Goal: Task Accomplishment & Management: Manage account settings

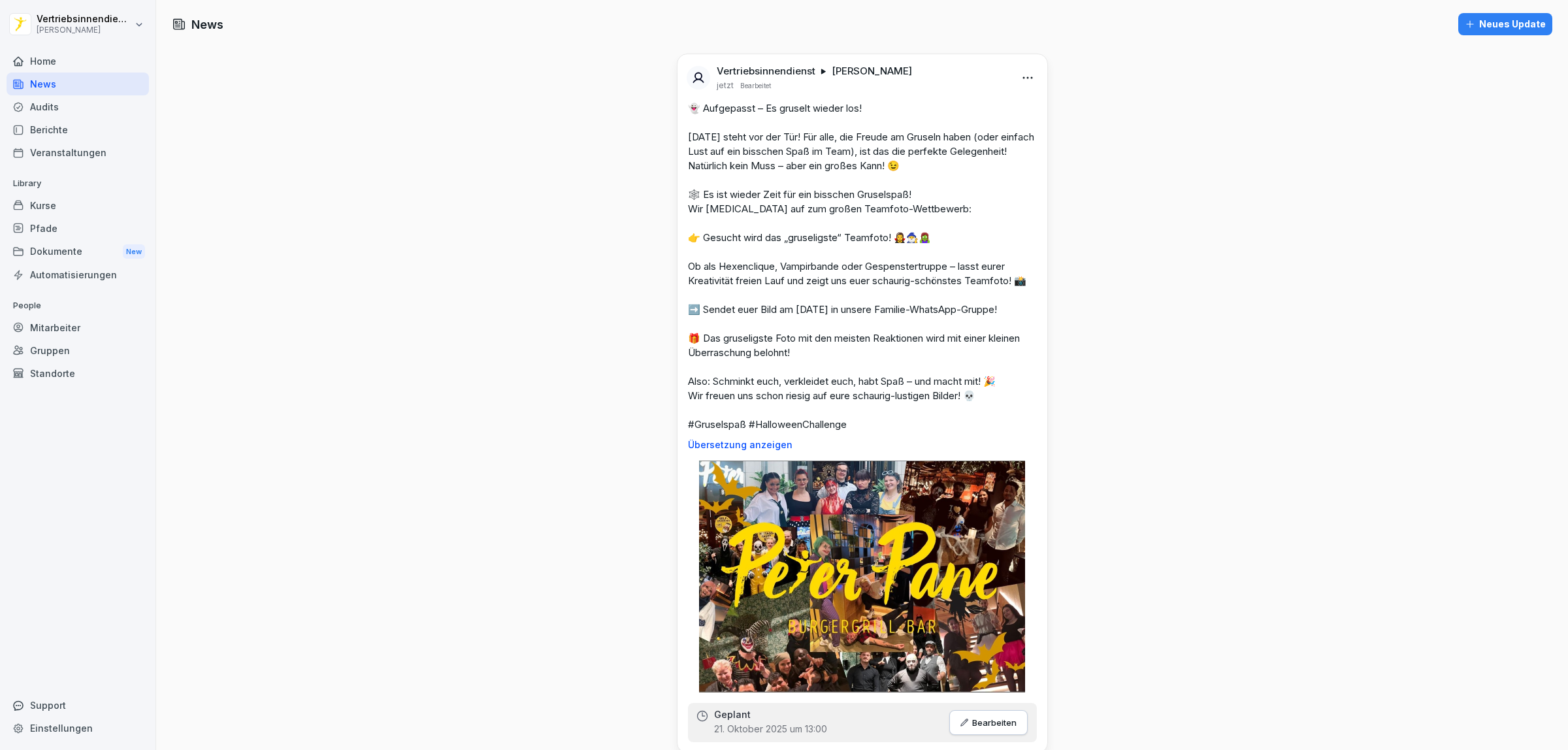
scroll to position [1225, 0]
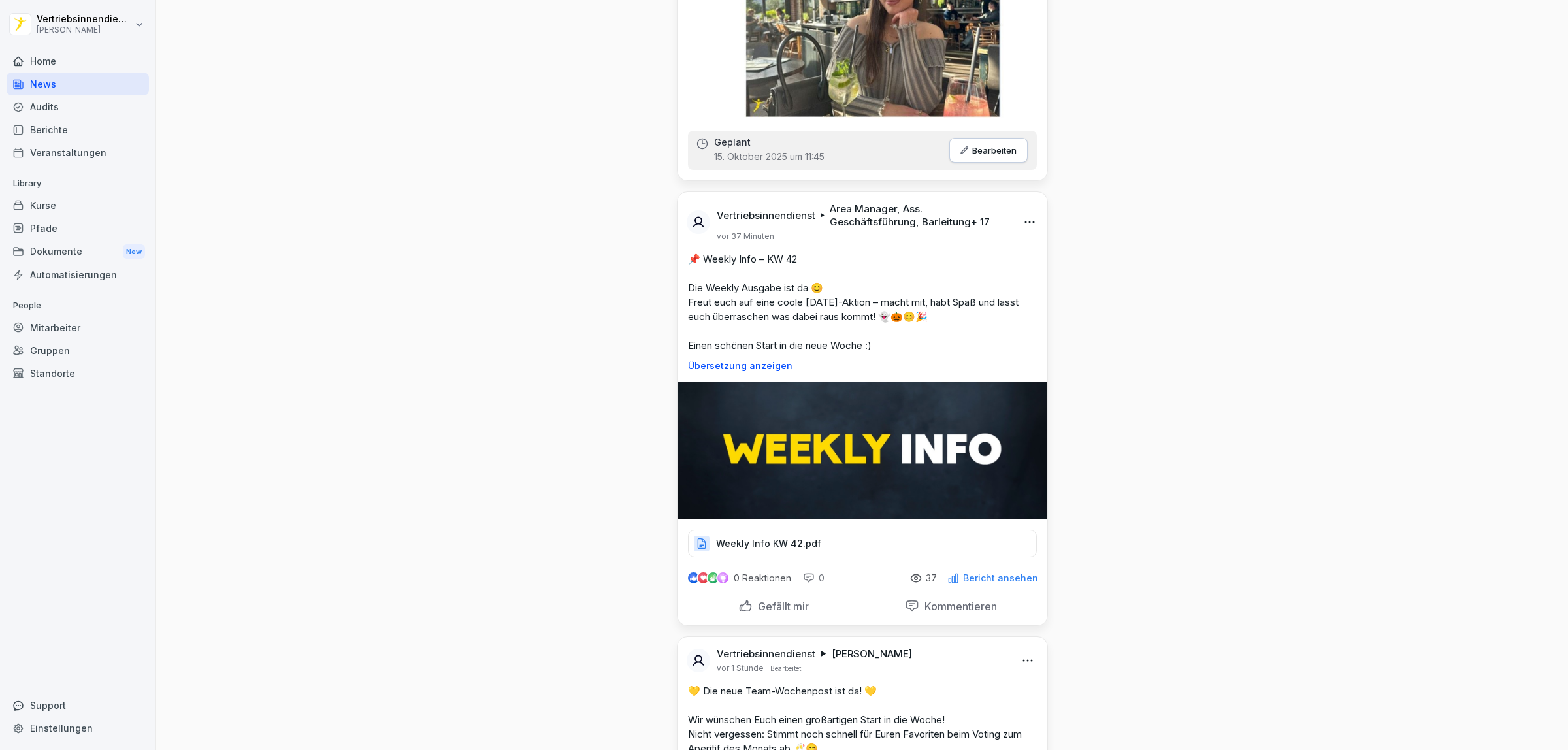
click at [86, 85] on div "News" at bounding box center [77, 84] width 142 height 23
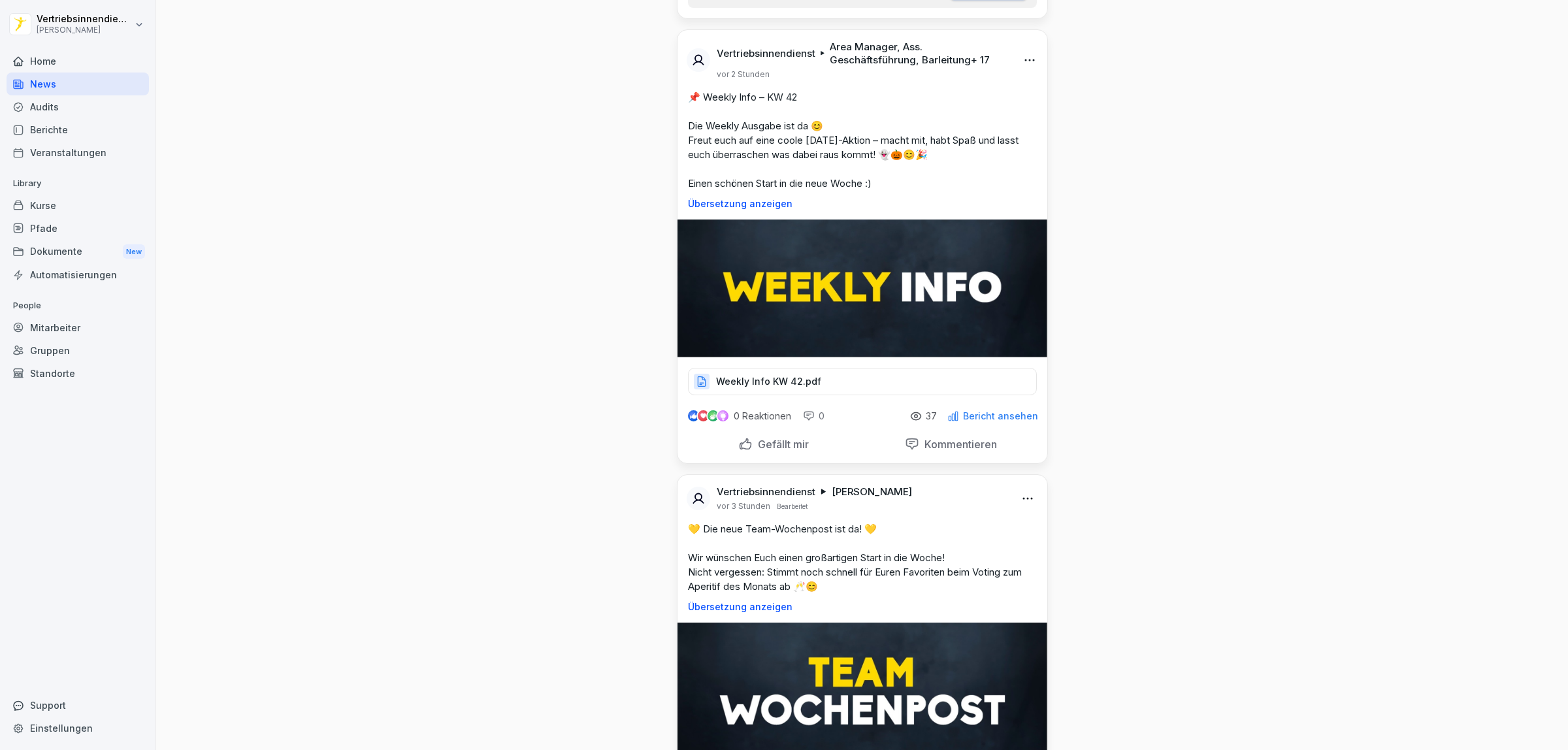
scroll to position [1388, 0]
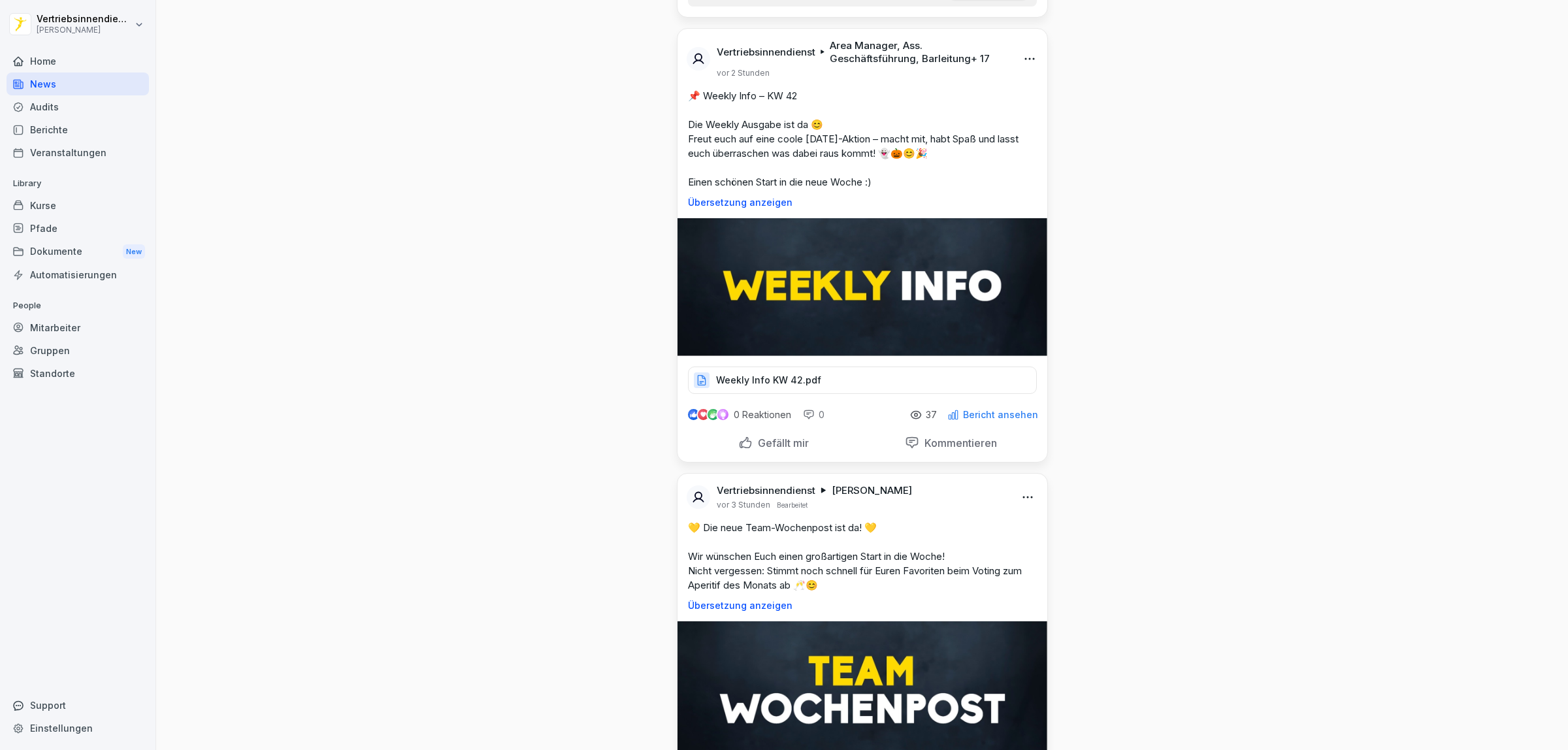
click at [1019, 69] on html "Vertriebsinnendienst [PERSON_NAME] Home News Audits Berichte Veranstaltungen Li…" at bounding box center [784, 375] width 1568 height 750
click at [970, 102] on div "Bearbeiten" at bounding box center [949, 101] width 162 height 26
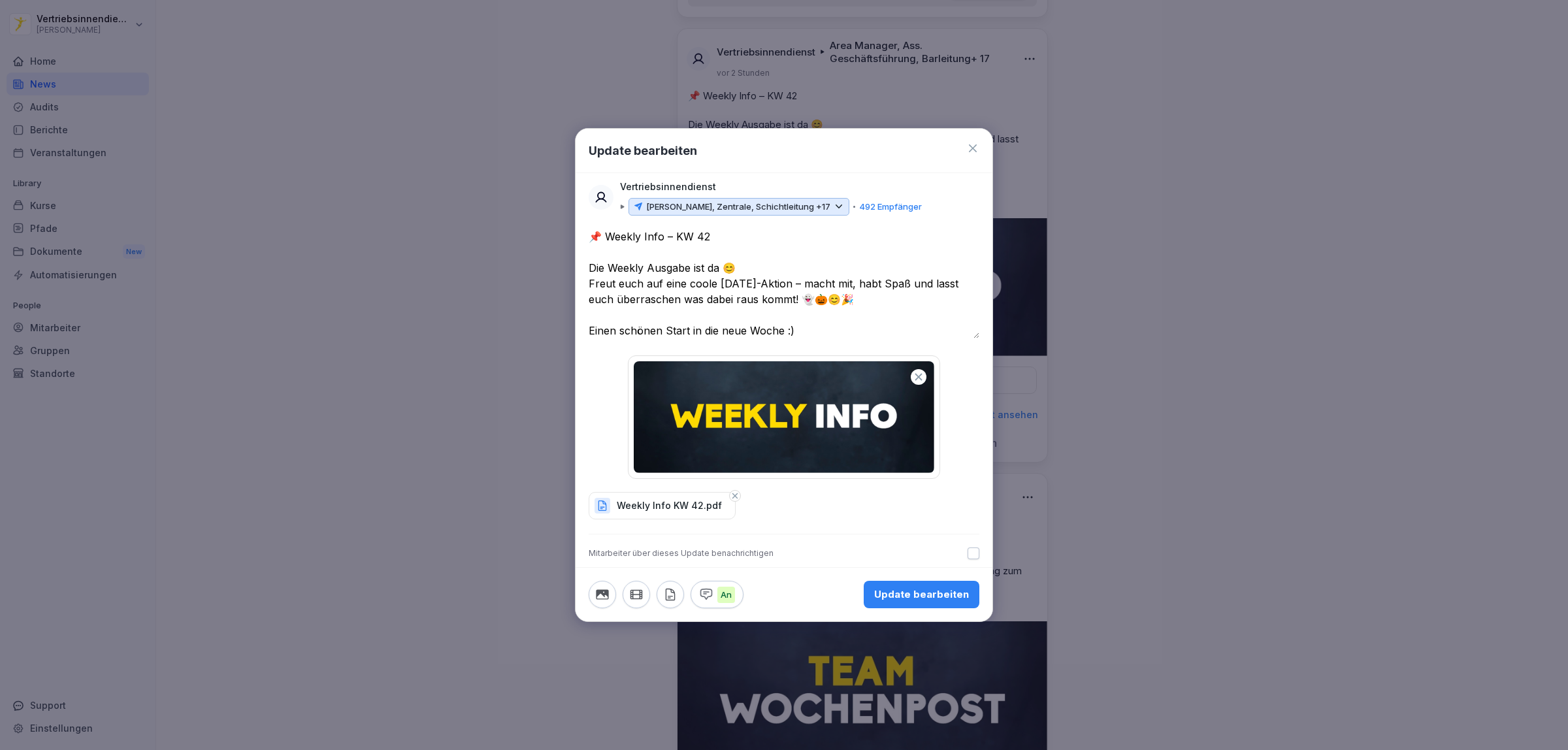
click at [731, 495] on icon "button" at bounding box center [735, 496] width 9 height 9
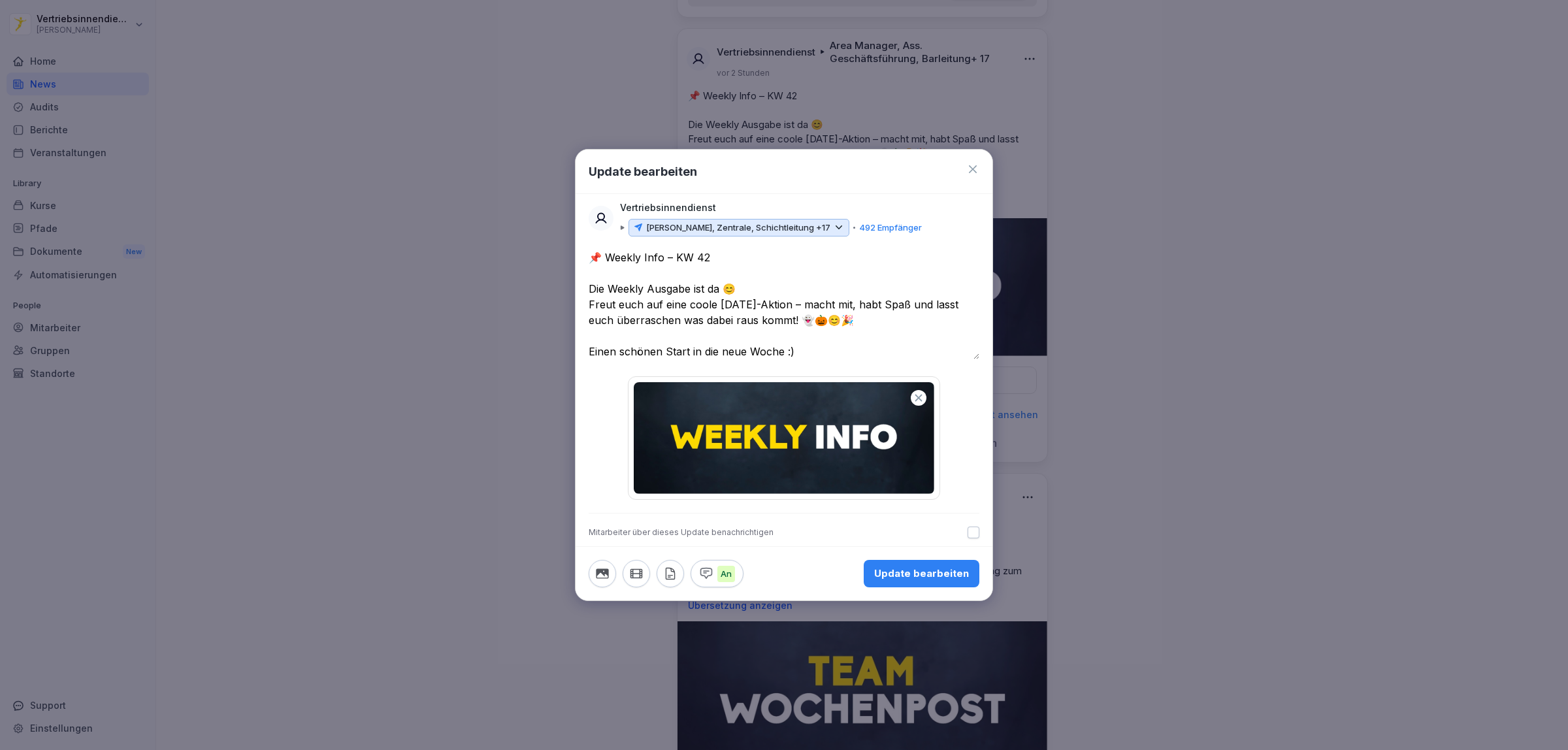
click at [674, 575] on icon "button" at bounding box center [670, 574] width 14 height 14
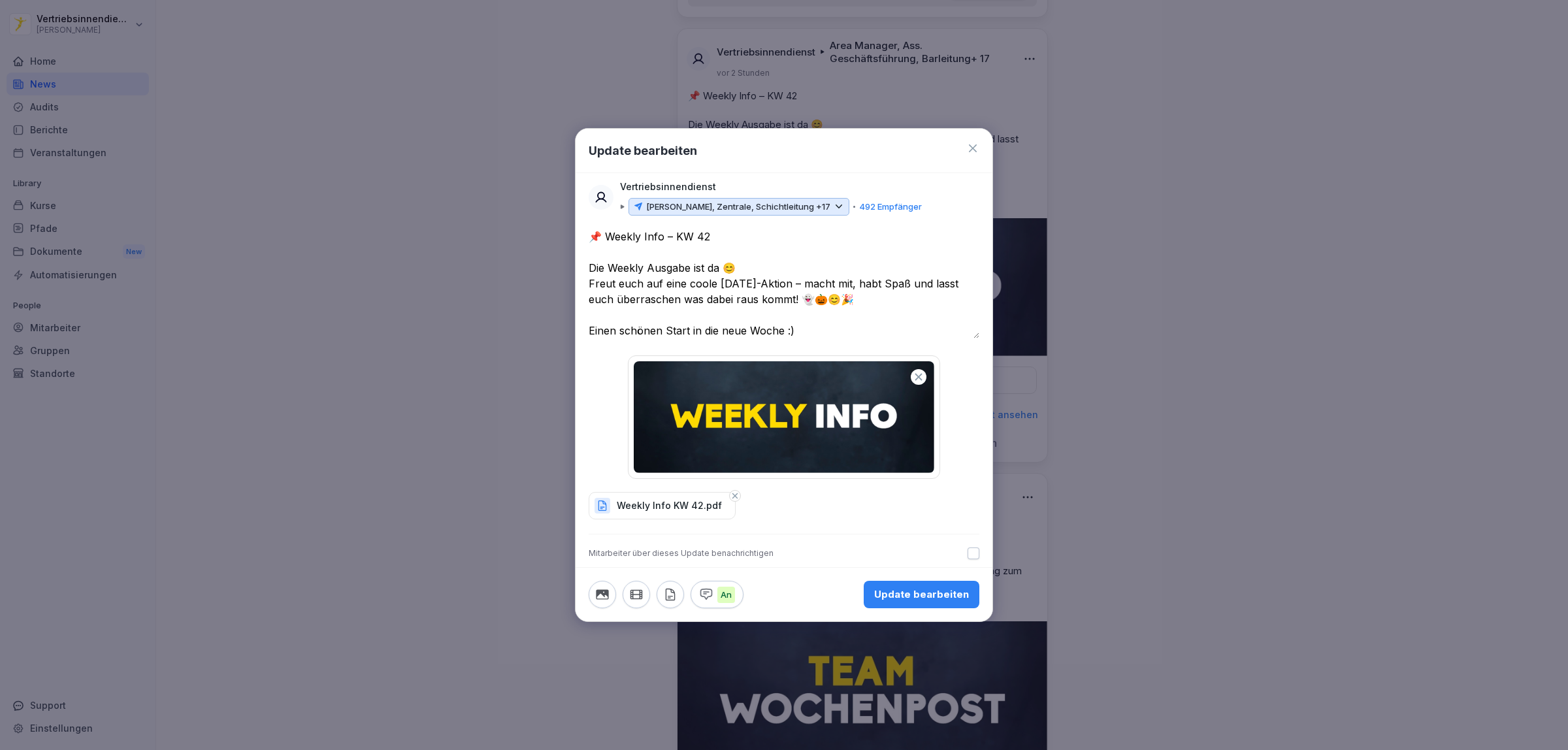
click at [929, 596] on div "Update bearbeiten" at bounding box center [921, 594] width 94 height 14
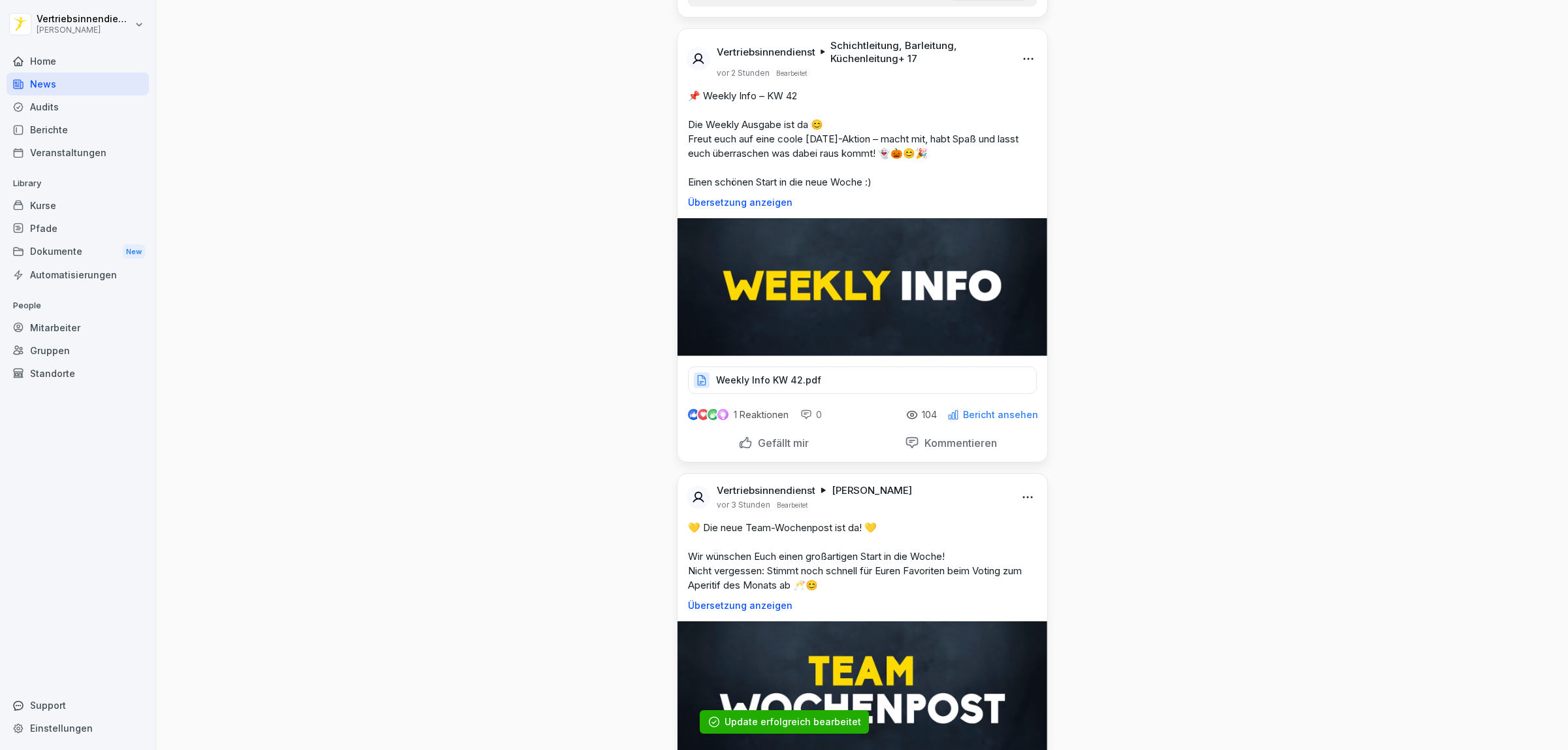
click at [43, 251] on div "Dokumente New" at bounding box center [77, 251] width 142 height 24
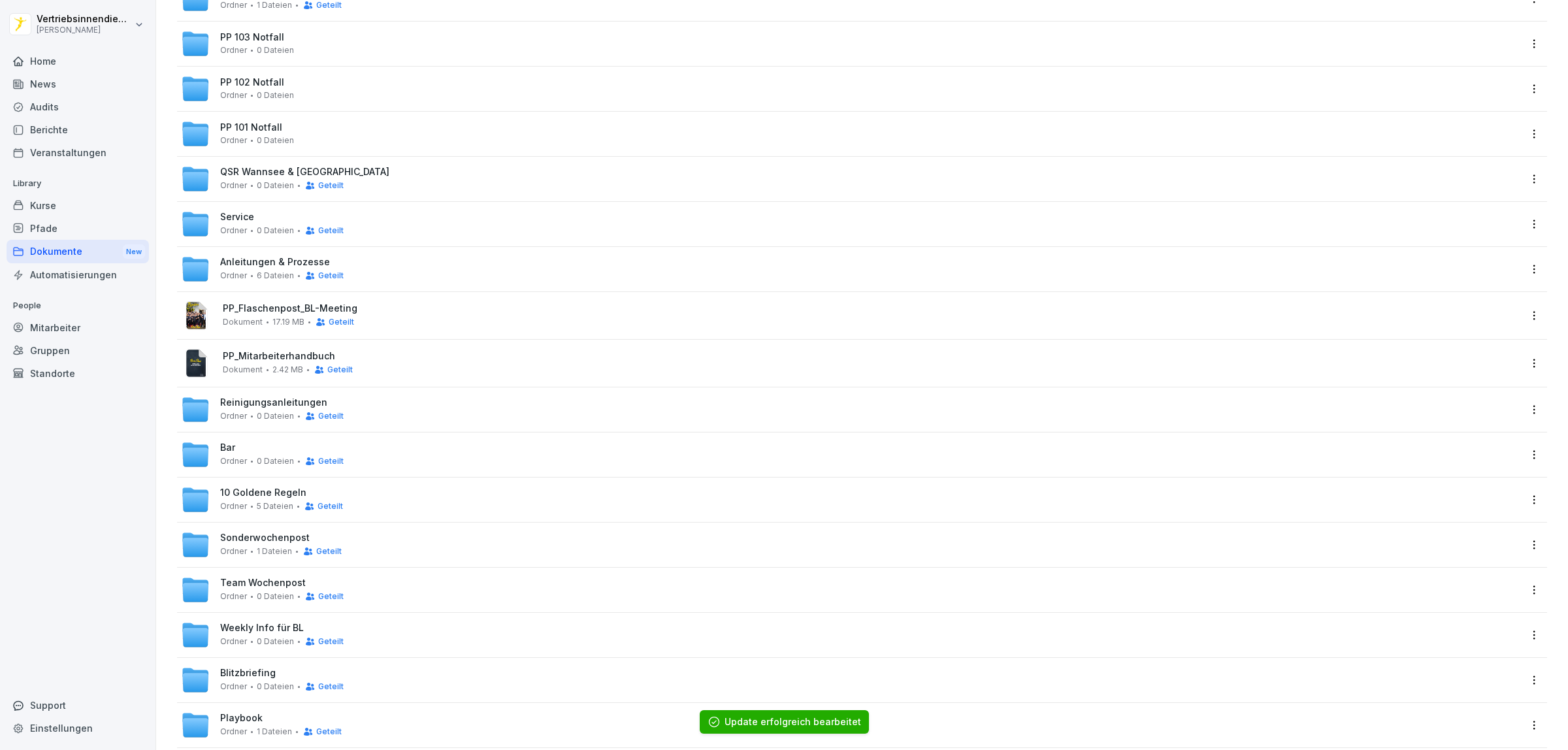
scroll to position [233, 0]
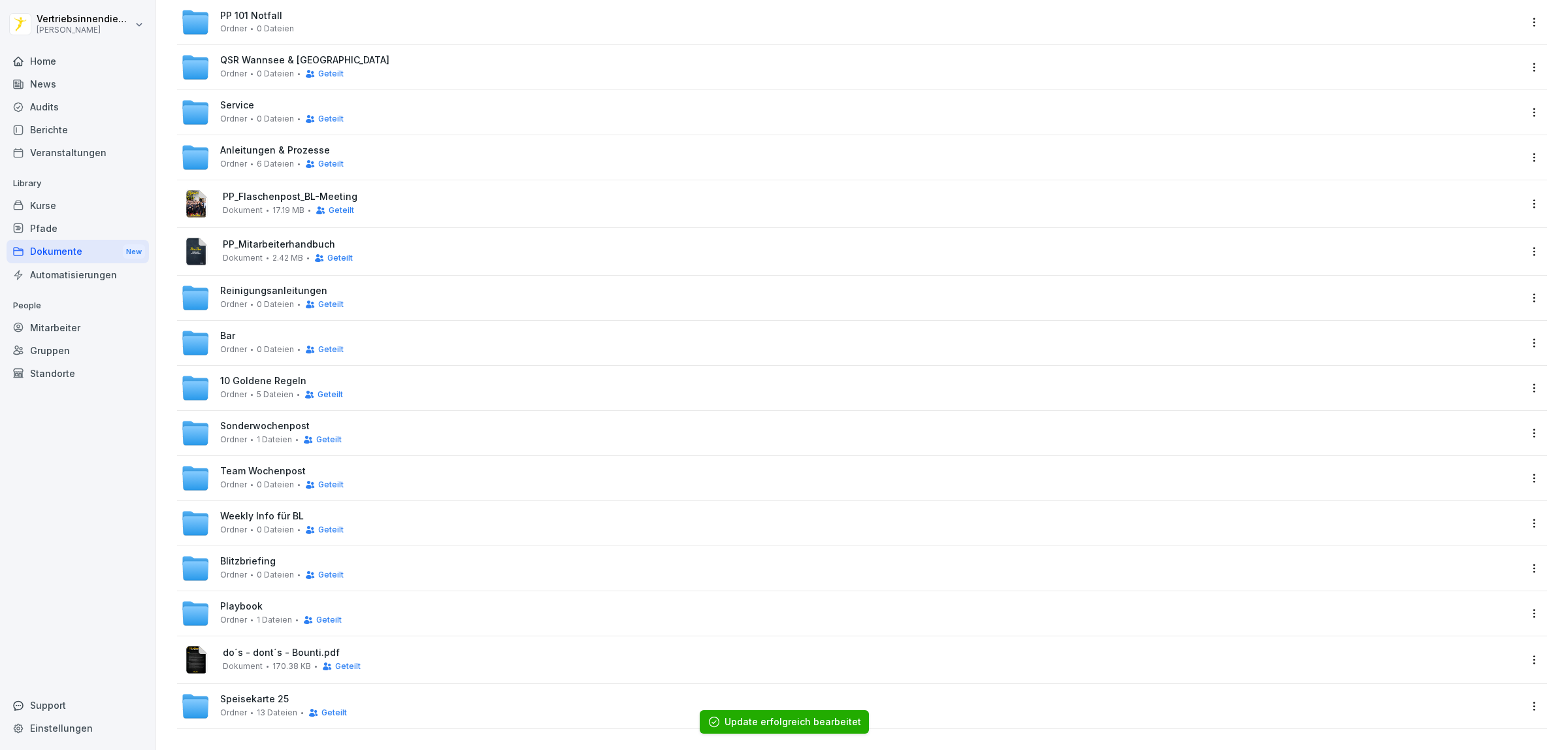
click at [371, 513] on div "Weekly Info für BL Ordner 0 Dateien Geteilt" at bounding box center [850, 523] width 1339 height 29
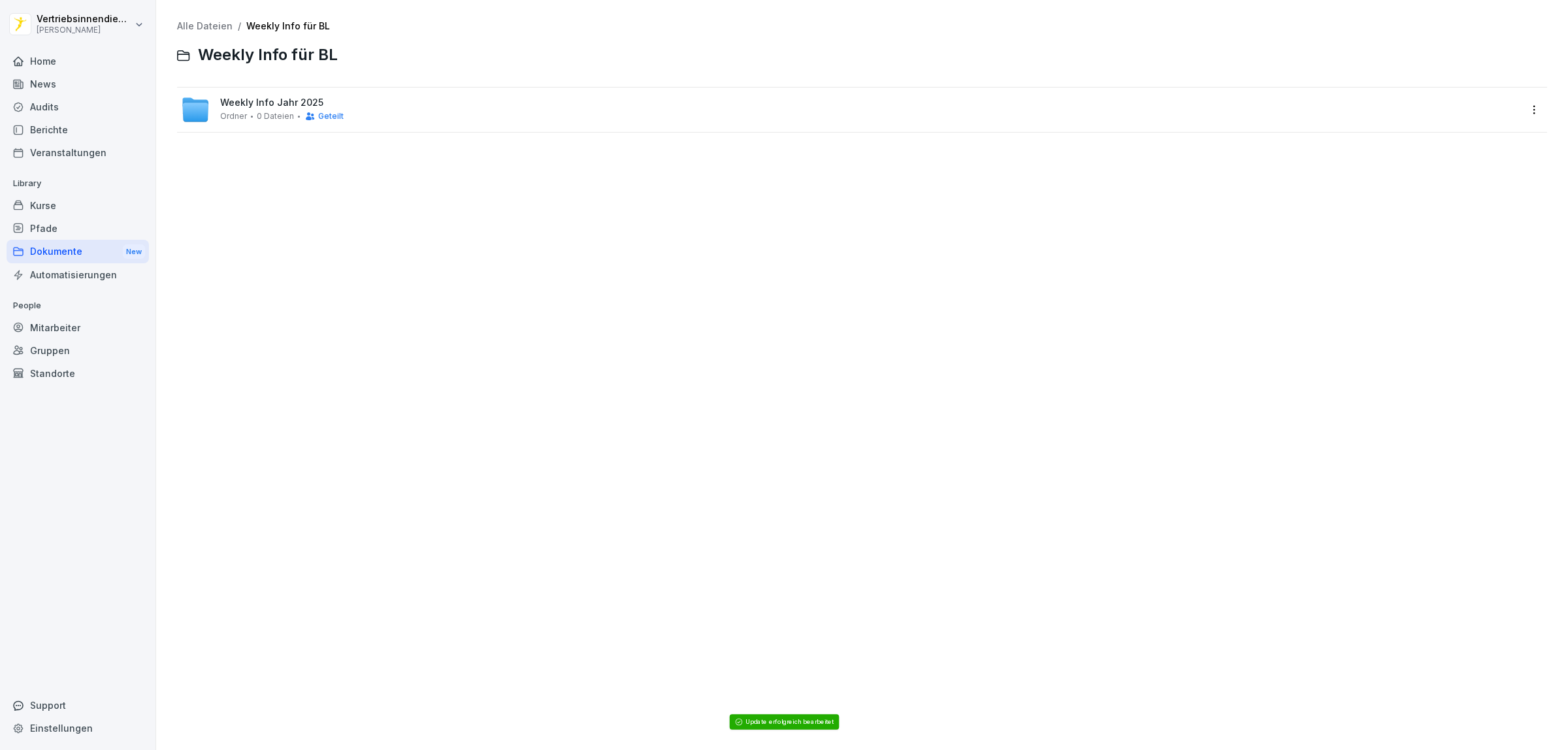
click at [315, 103] on span "Weekly Info Jahr 2025" at bounding box center [272, 103] width 103 height 11
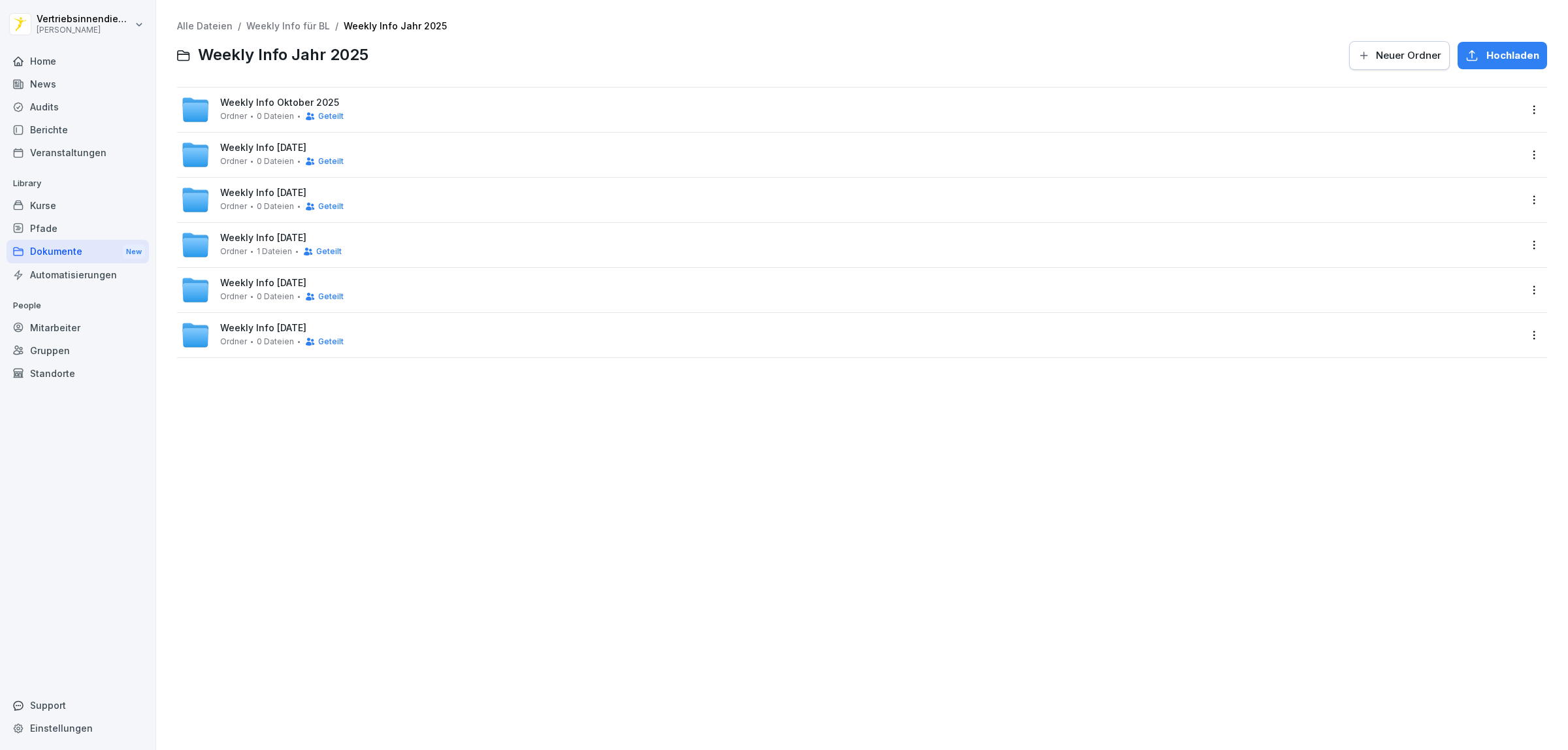
click at [376, 109] on div "Weekly Info [DATE] Ordner 0 Dateien Geteilt" at bounding box center [850, 109] width 1339 height 29
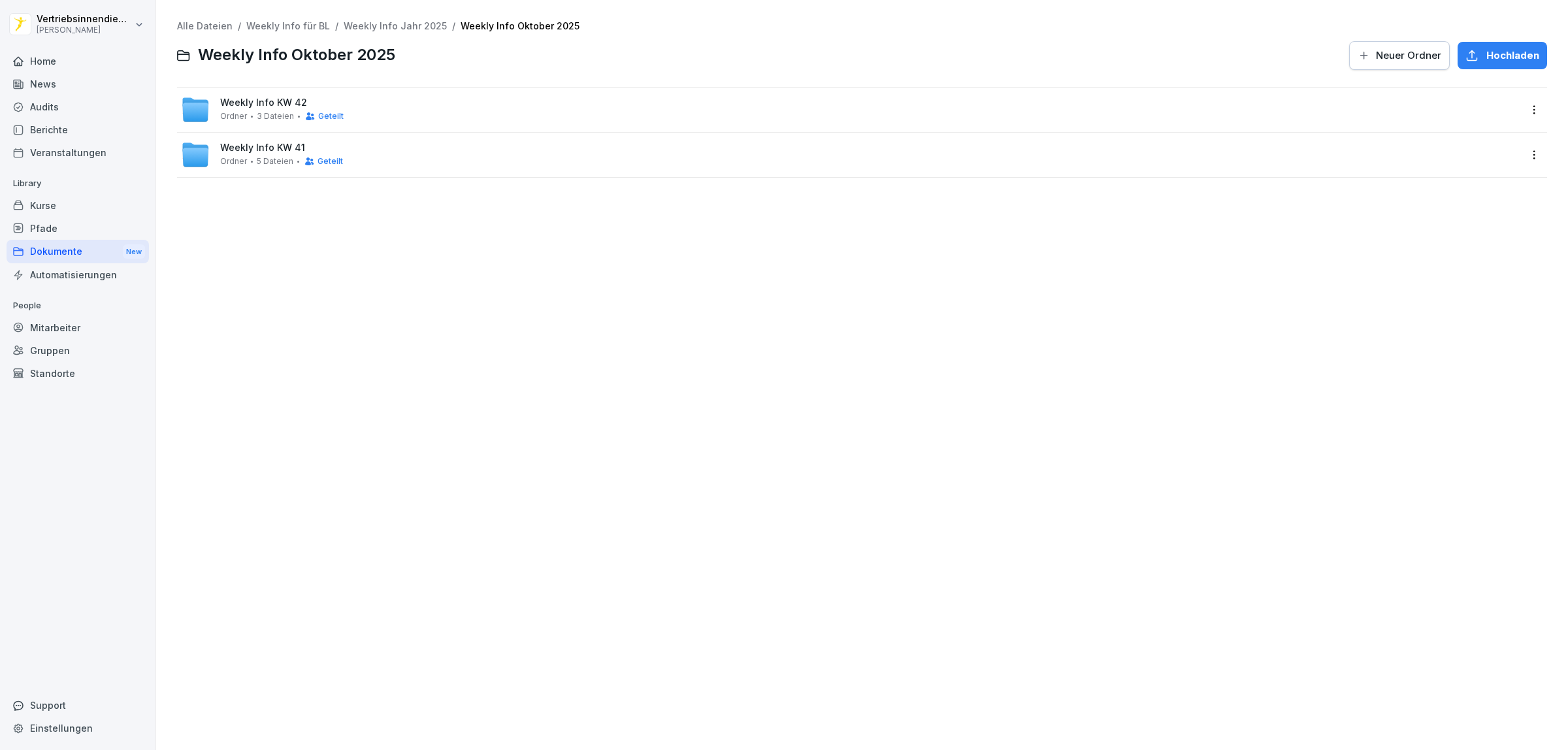
click at [482, 115] on div "Weekly Info KW 42 Ordner 3 Dateien Geteilt" at bounding box center [850, 109] width 1339 height 29
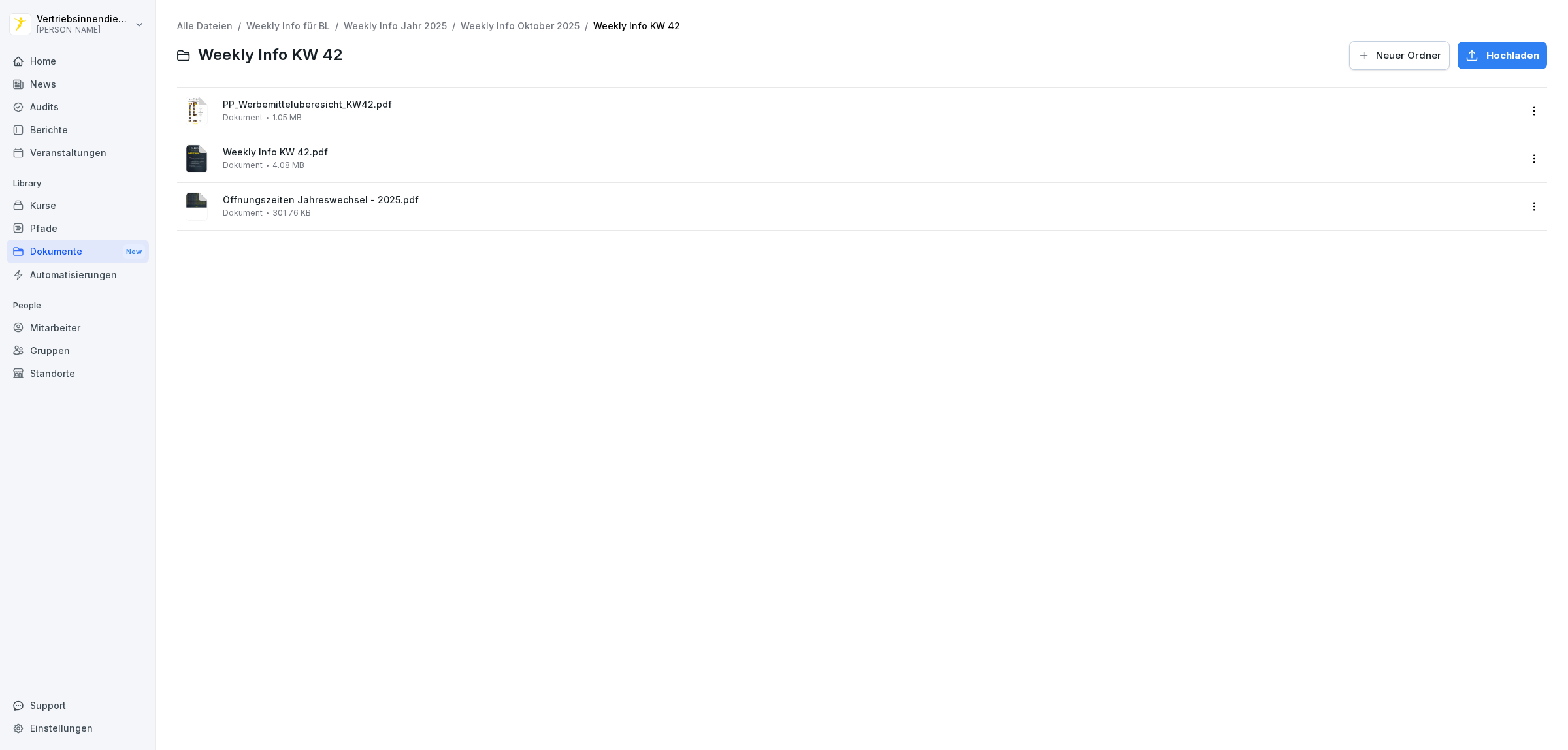
click at [1522, 162] on html "Vertriebsinnendienst [PERSON_NAME] Home News Audits Berichte Veranstaltungen Li…" at bounding box center [784, 375] width 1568 height 750
click at [1467, 347] on div "Löschen" at bounding box center [1464, 341] width 138 height 26
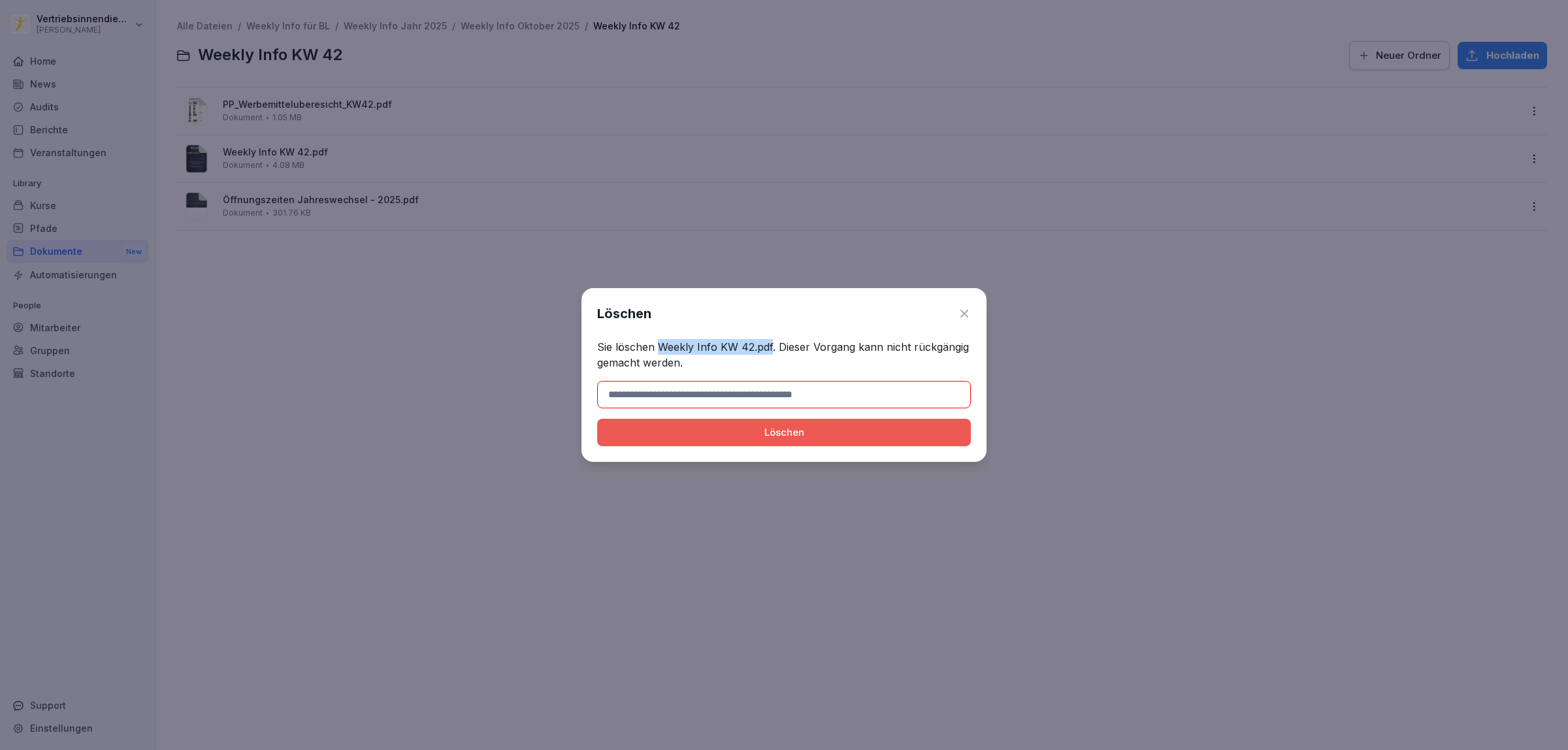
drag, startPoint x: 769, startPoint y: 345, endPoint x: 659, endPoint y: 347, distance: 110.0
click at [659, 347] on p "Sie löschen Weekly Info KW 42.pdf. Dieser Vorgang kann nicht rückgängig gemacht…" at bounding box center [784, 354] width 374 height 31
copy p "Weekly Info KW 42.pdf"
click at [677, 399] on input at bounding box center [784, 394] width 374 height 27
paste input "**********"
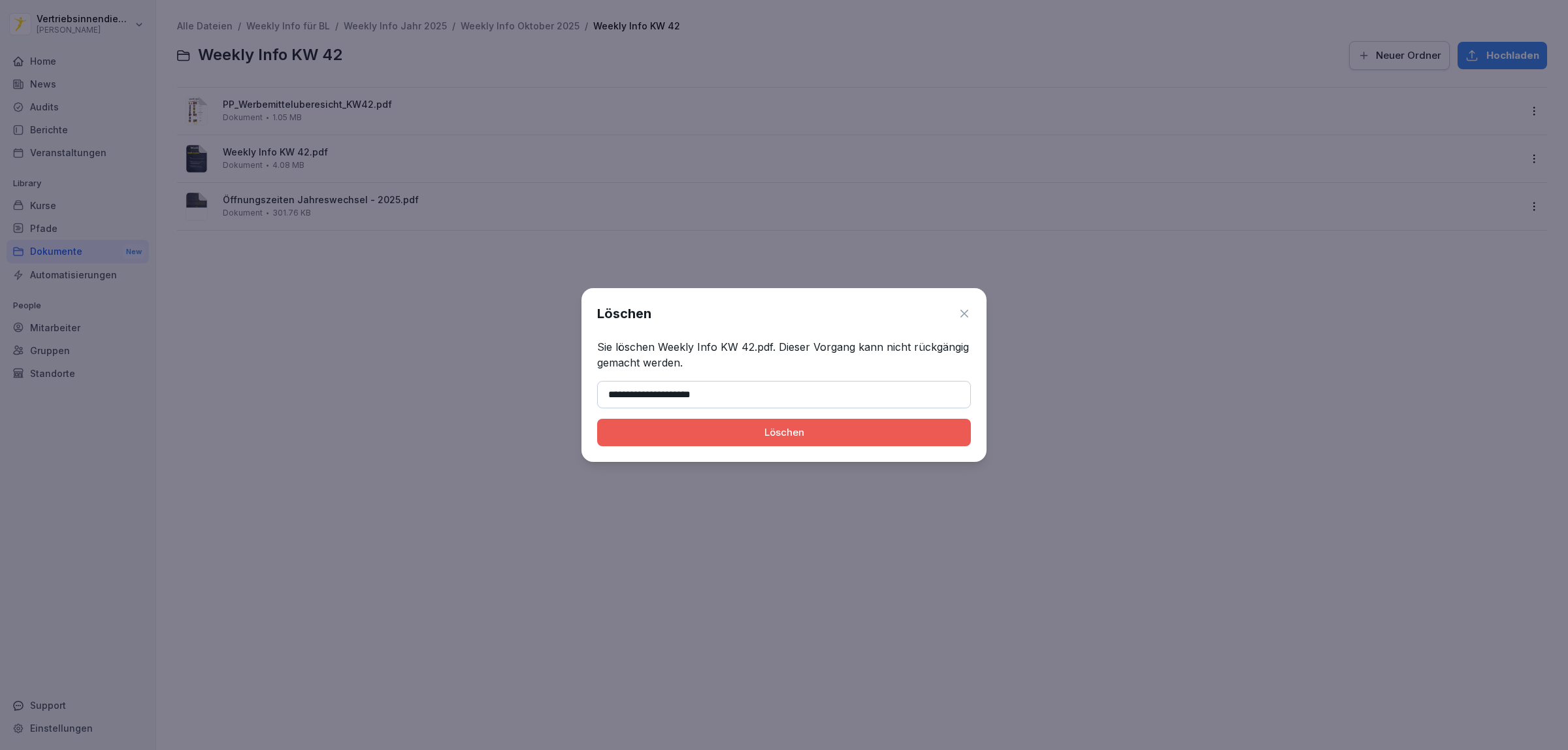
type input "**********"
click at [680, 430] on div "Löschen" at bounding box center [784, 432] width 353 height 14
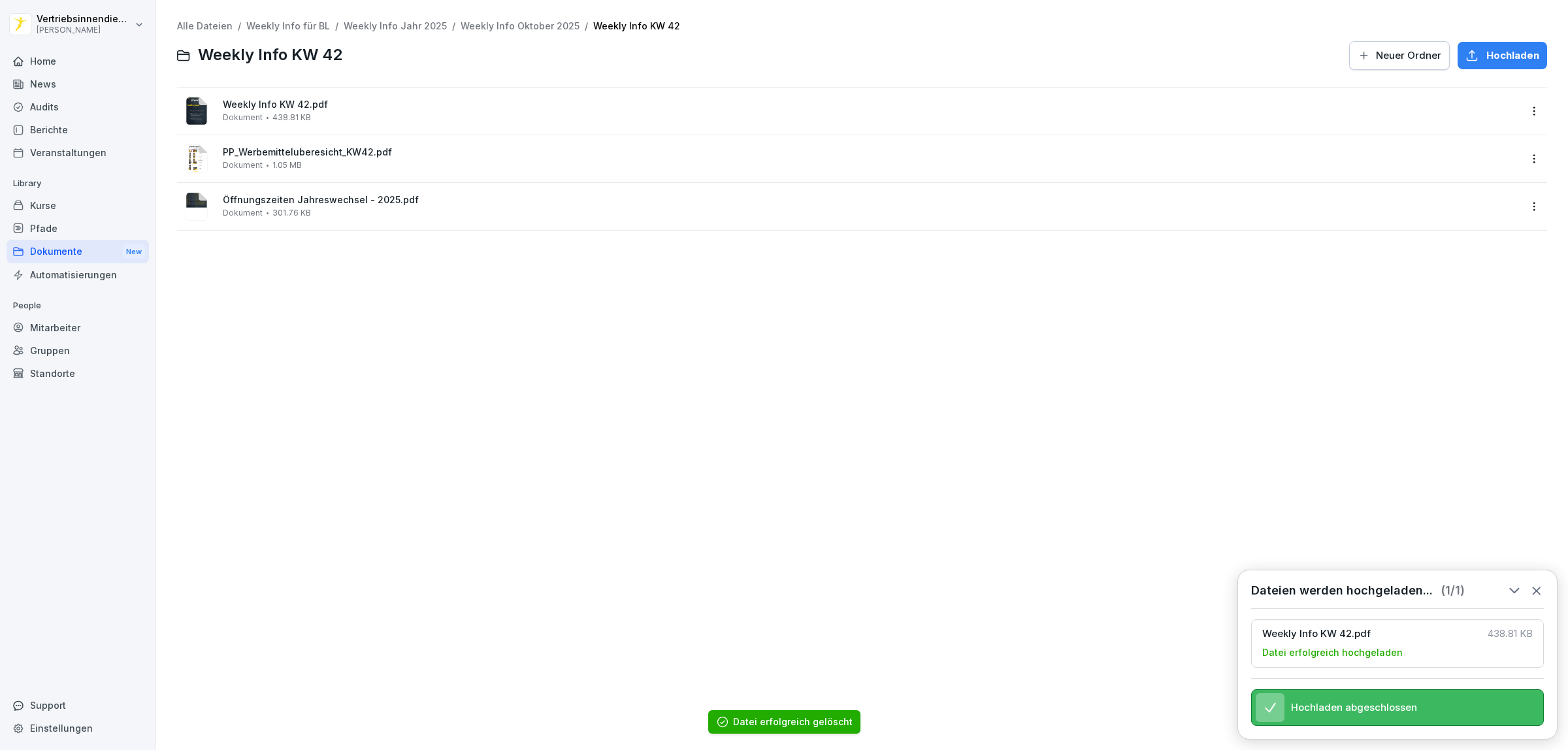
drag, startPoint x: 468, startPoint y: 403, endPoint x: 610, endPoint y: 27, distance: 401.9
click at [469, 403] on div "Alle Dateien / Weekly Info für BL / Weekly Info Jahr 2025 / Weekly Info [DATE] …" at bounding box center [862, 375] width 1392 height 730
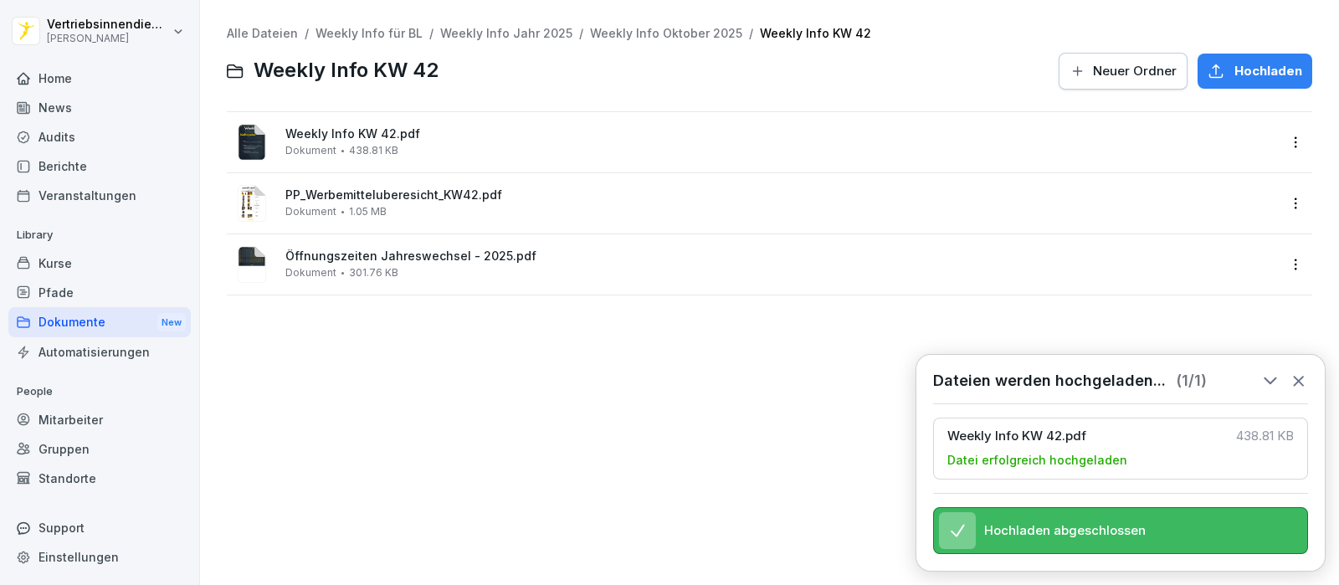
click at [1301, 377] on icon at bounding box center [1298, 381] width 9 height 9
